Goal: Task Accomplishment & Management: Use online tool/utility

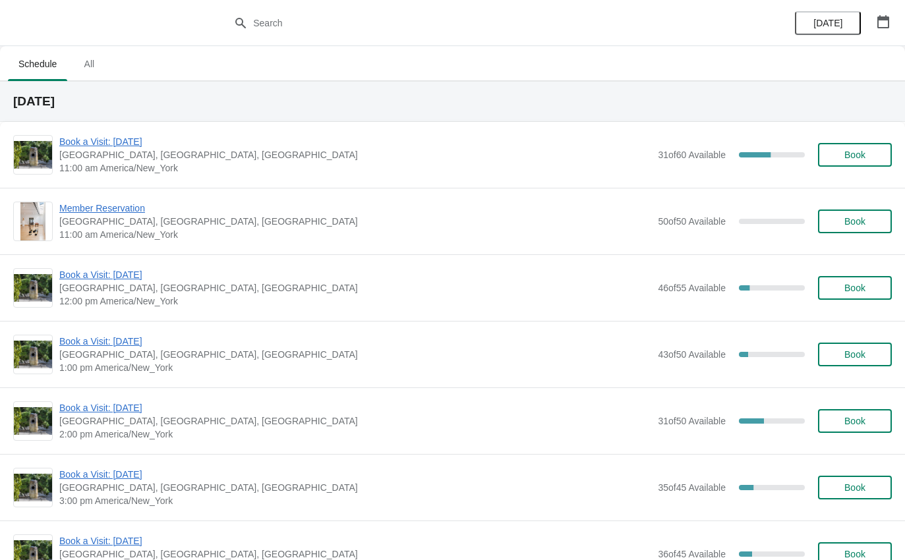
click at [142, 143] on span "Book a Visit: [DATE]" at bounding box center [355, 141] width 592 height 13
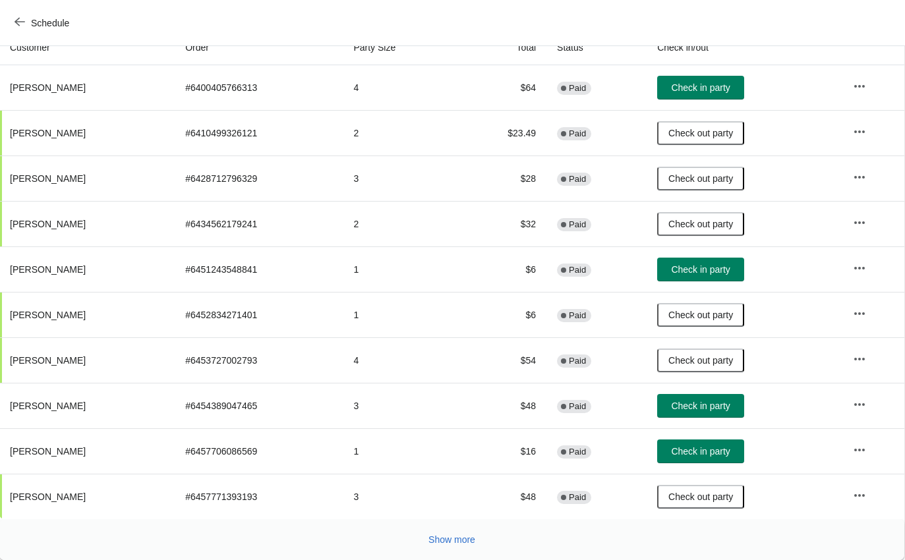
scroll to position [154, 1]
click at [467, 537] on span "Show more" at bounding box center [451, 540] width 47 height 11
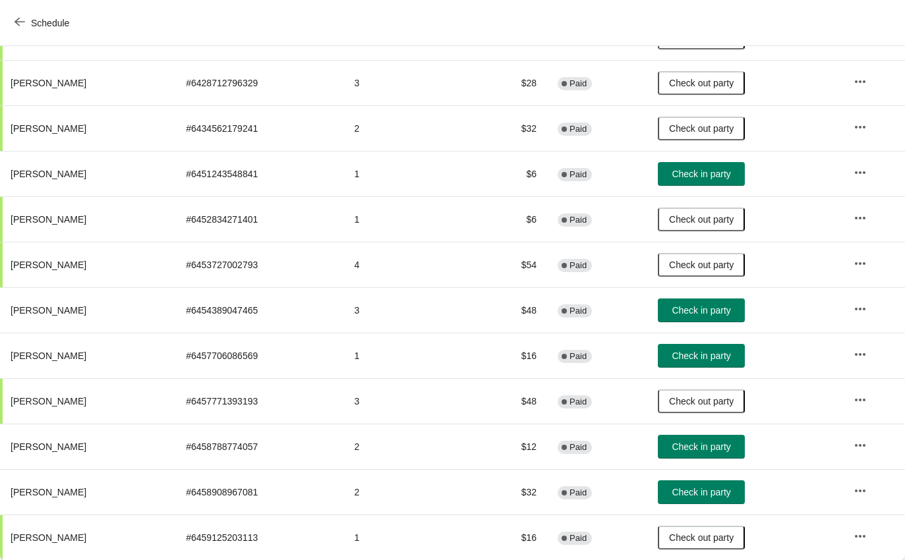
scroll to position [249, 0]
click at [16, 29] on button "Schedule" at bounding box center [43, 23] width 73 height 24
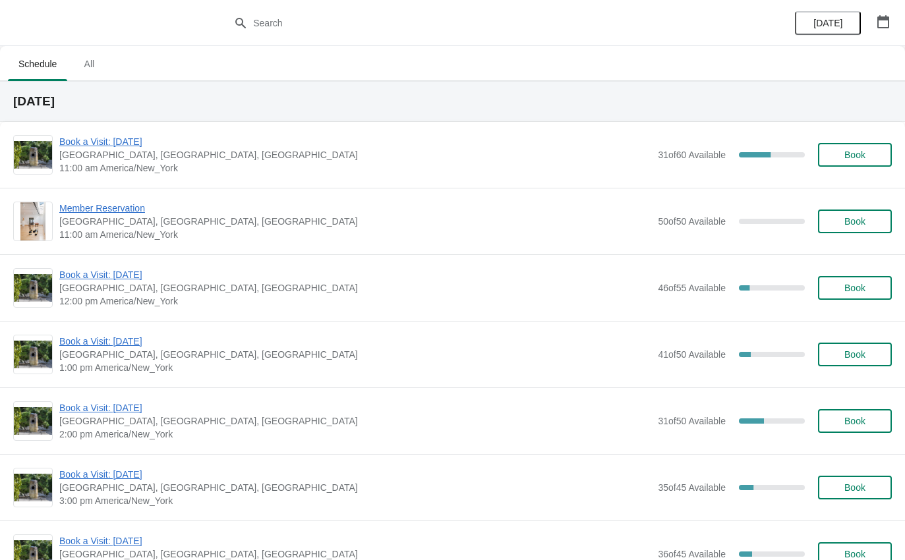
click at [152, 278] on span "Book a Visit: [DATE]" at bounding box center [355, 274] width 592 height 13
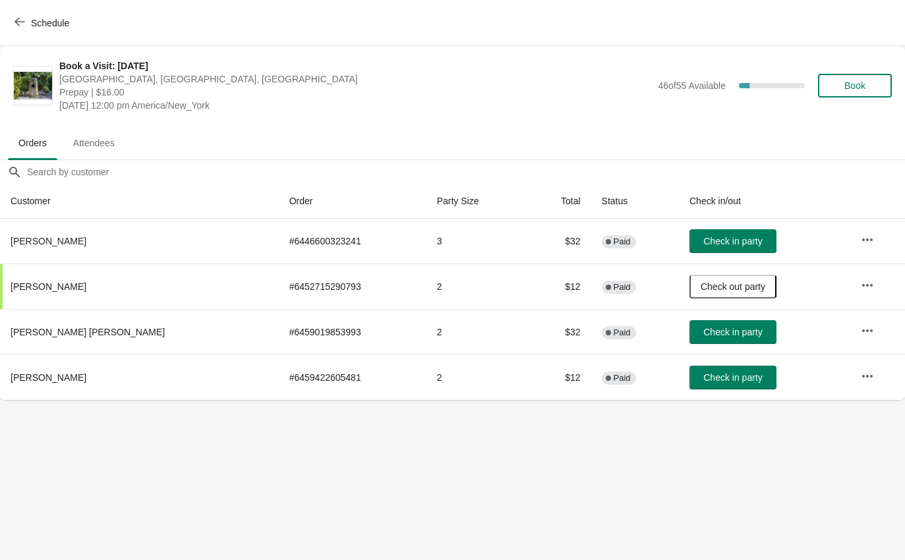
click at [47, 16] on button "Schedule" at bounding box center [43, 23] width 73 height 24
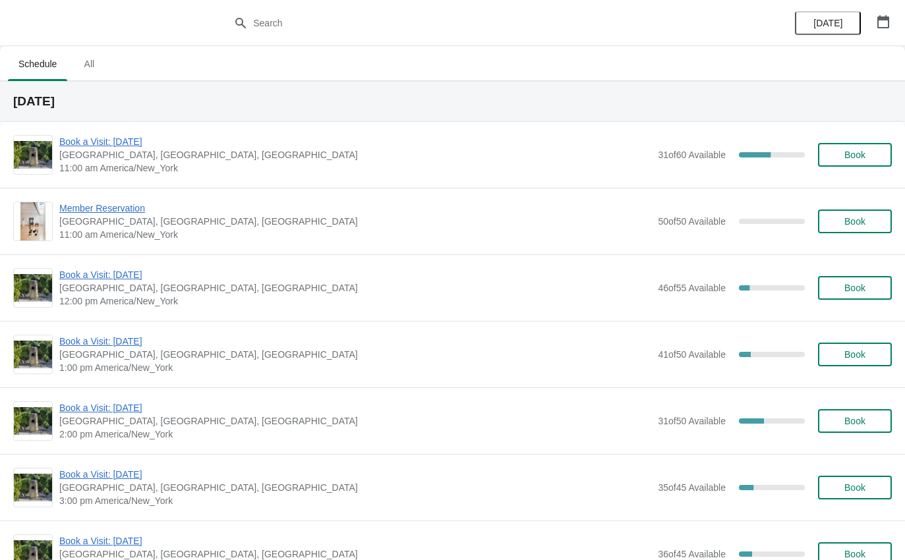
click at [131, 146] on span "Book a Visit: [DATE]" at bounding box center [355, 141] width 592 height 13
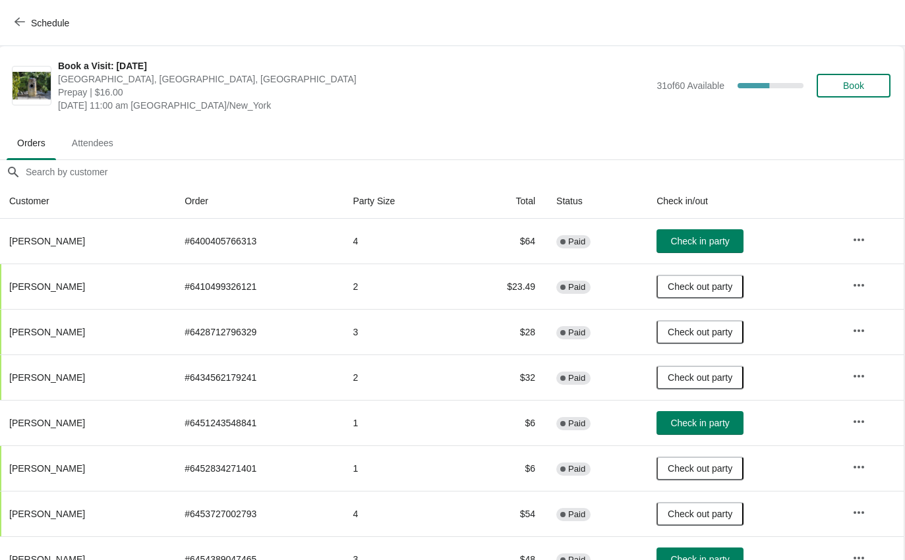
scroll to position [0, 1]
click at [187, 154] on ul "Orders Attendees" at bounding box center [452, 142] width 894 height 34
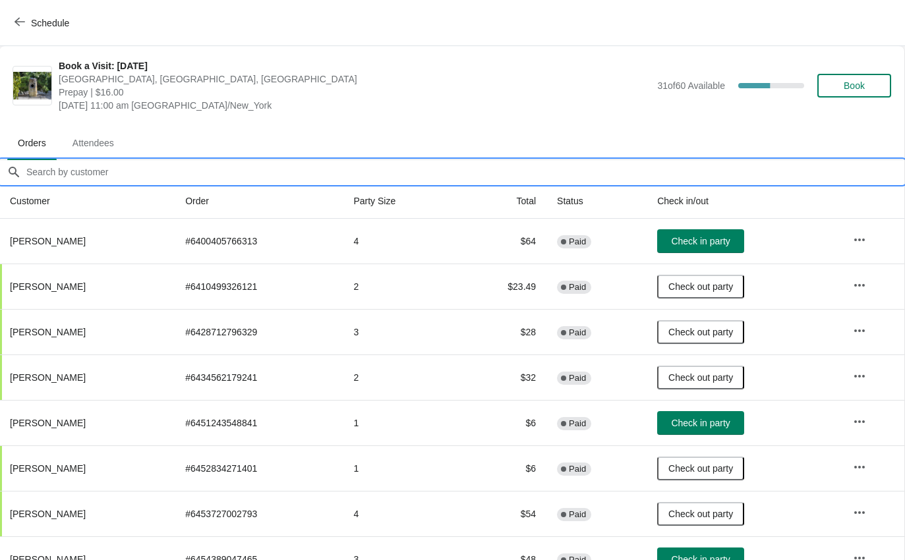
click at [192, 163] on input "Orders filter search" at bounding box center [465, 172] width 879 height 24
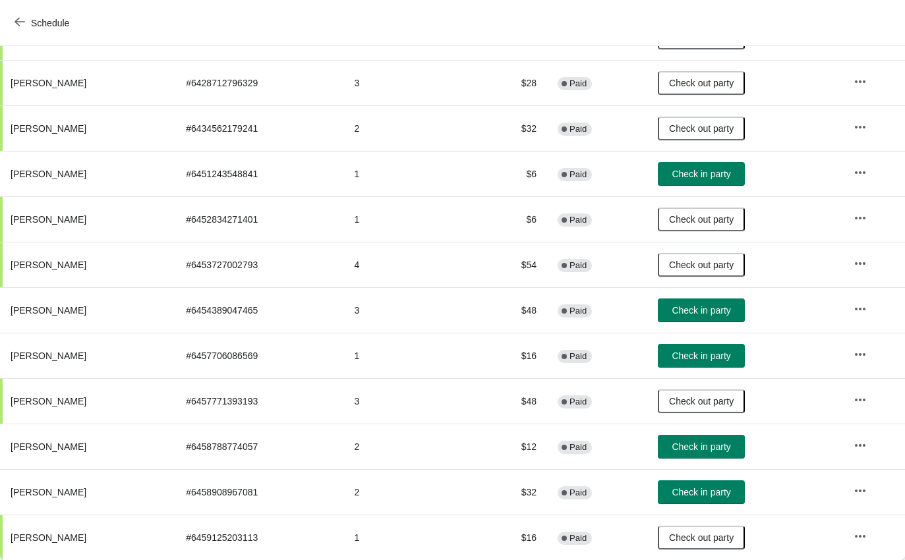
scroll to position [249, 0]
click at [721, 435] on button "Check in party" at bounding box center [701, 447] width 87 height 24
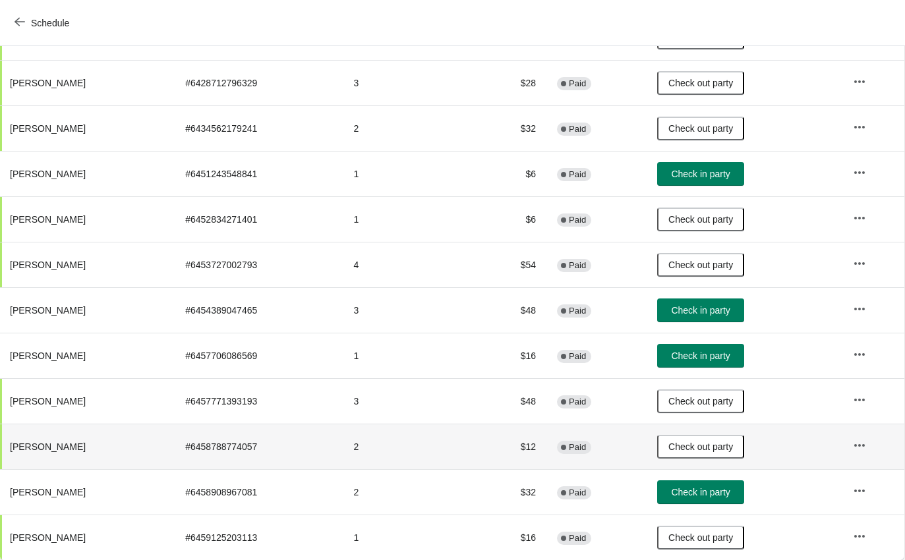
scroll to position [249, 1]
click at [732, 498] on button "Check in party" at bounding box center [700, 492] width 87 height 24
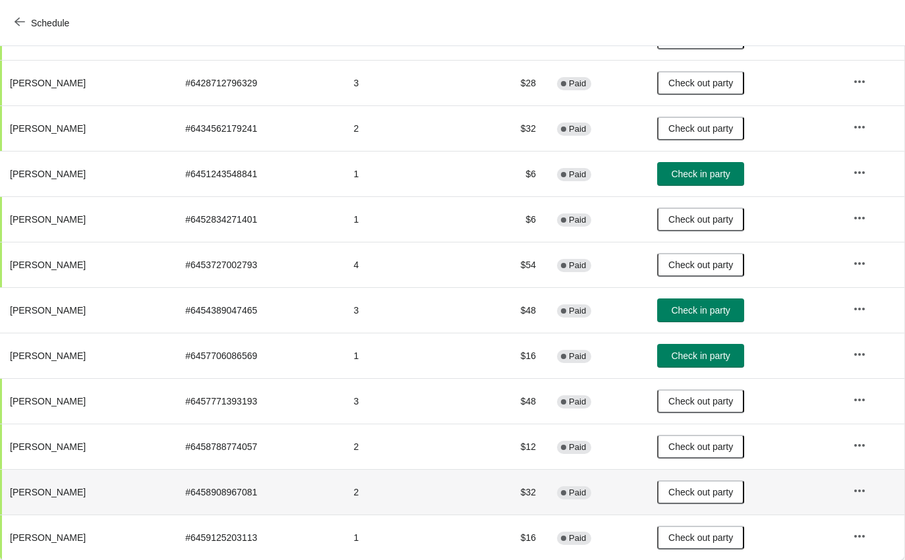
click at [721, 356] on span "Check in party" at bounding box center [700, 356] width 59 height 11
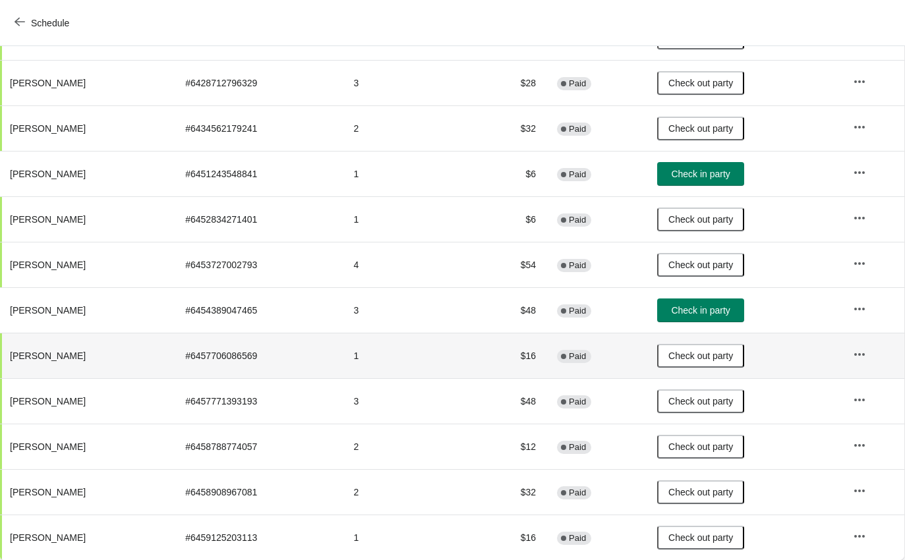
click at [40, 32] on button "Schedule" at bounding box center [43, 23] width 73 height 24
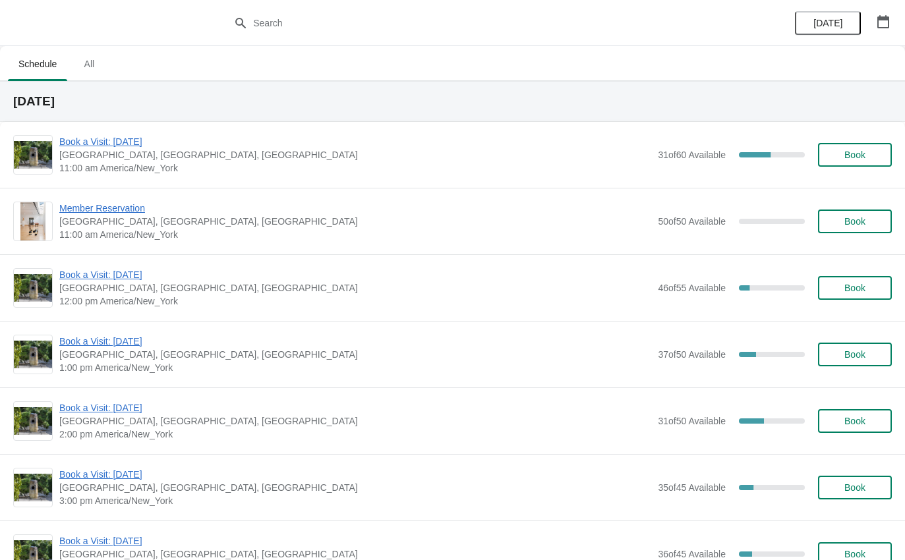
click at [138, 409] on span "Book a Visit: [DATE]" at bounding box center [355, 407] width 592 height 13
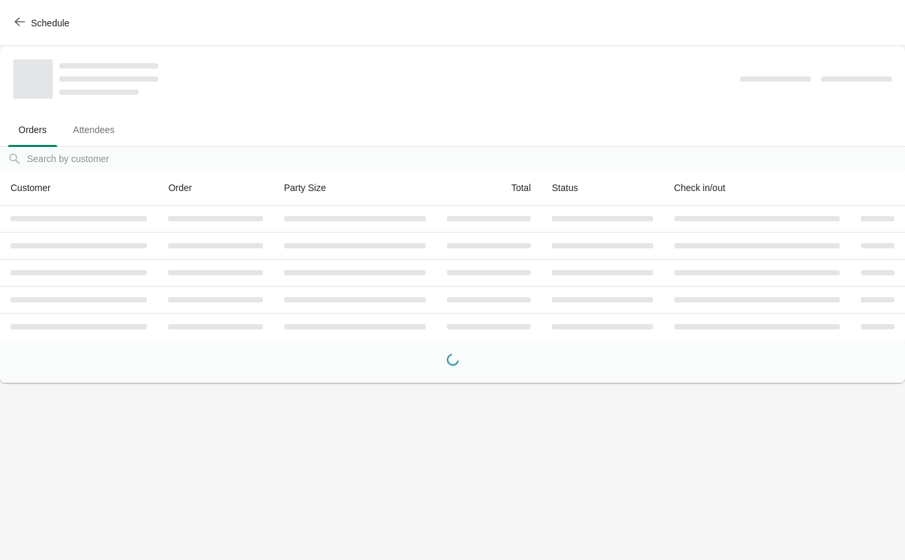
click at [29, 13] on button "Schedule" at bounding box center [43, 23] width 73 height 24
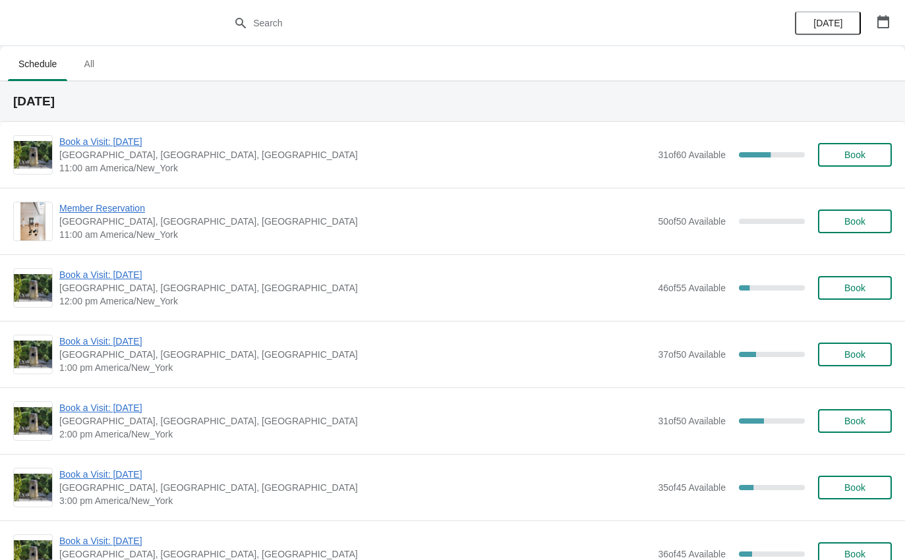
click at [159, 289] on span "[GEOGRAPHIC_DATA], [GEOGRAPHIC_DATA], [GEOGRAPHIC_DATA]" at bounding box center [355, 287] width 592 height 13
click at [160, 289] on span "[GEOGRAPHIC_DATA], [GEOGRAPHIC_DATA], [GEOGRAPHIC_DATA]" at bounding box center [355, 287] width 592 height 13
click at [145, 281] on span "Book a Visit: [DATE]" at bounding box center [355, 274] width 592 height 13
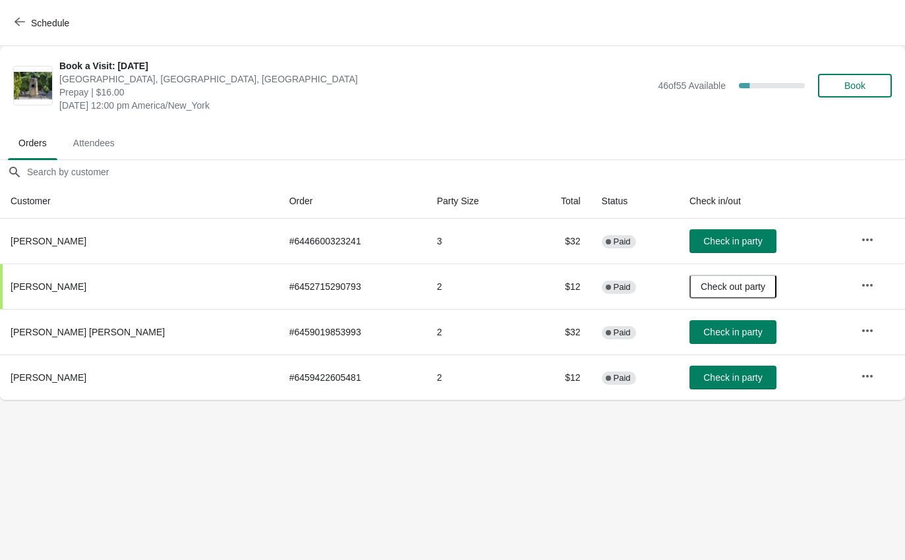
click at [716, 244] on span "Check in party" at bounding box center [732, 241] width 59 height 11
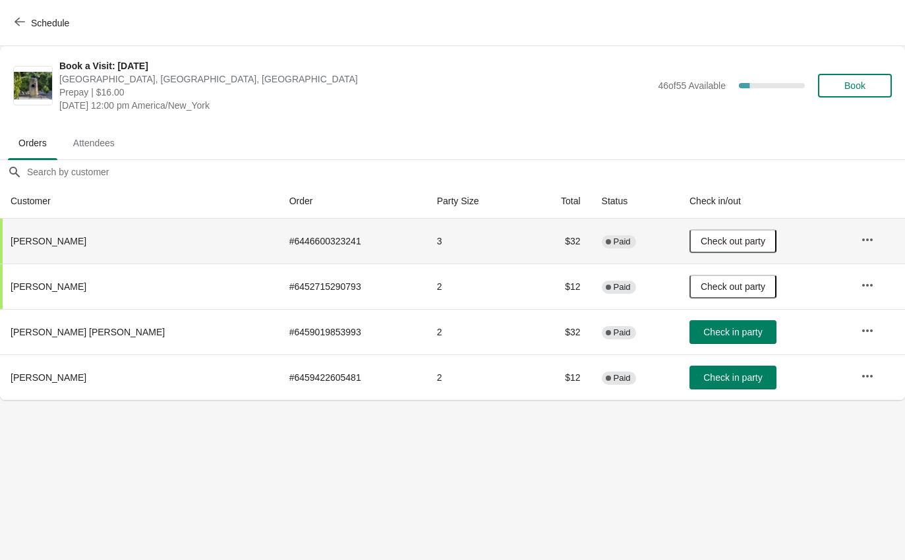
click at [717, 334] on span "Check in party" at bounding box center [732, 332] width 59 height 11
